Goal: Navigation & Orientation: Find specific page/section

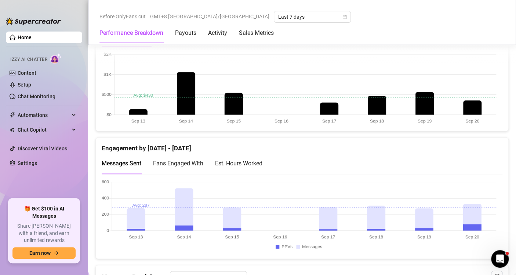
scroll to position [407, 0]
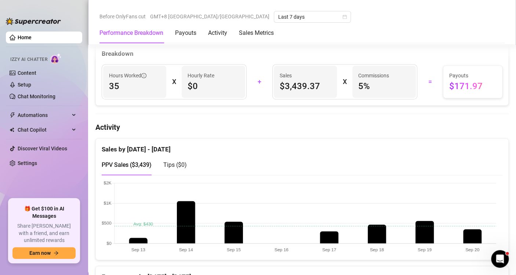
scroll to position [286, 0]
